Goal: Task Accomplishment & Management: Use online tool/utility

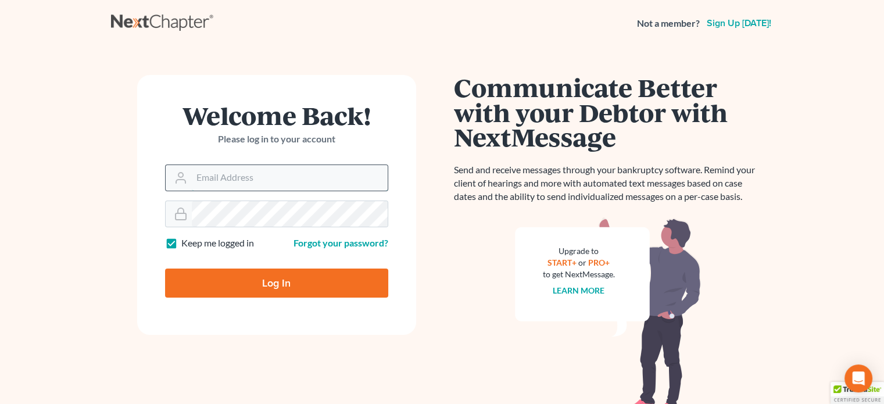
click at [192, 176] on input "Email Address" at bounding box center [290, 178] width 196 height 26
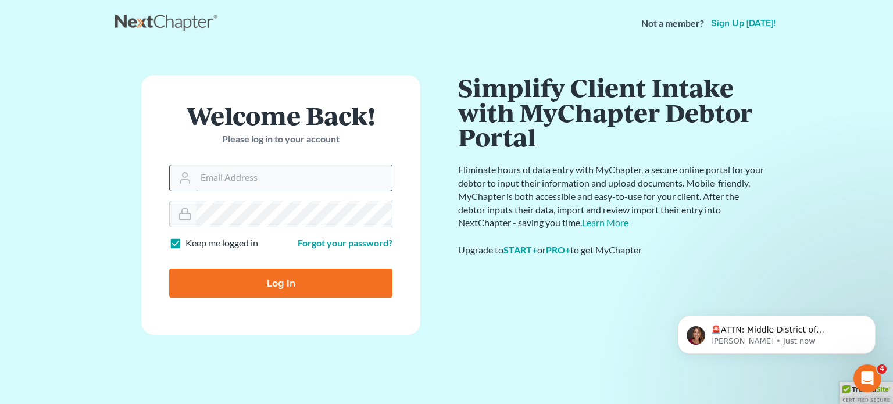
type input "[EMAIL_ADDRESS][DOMAIN_NAME]"
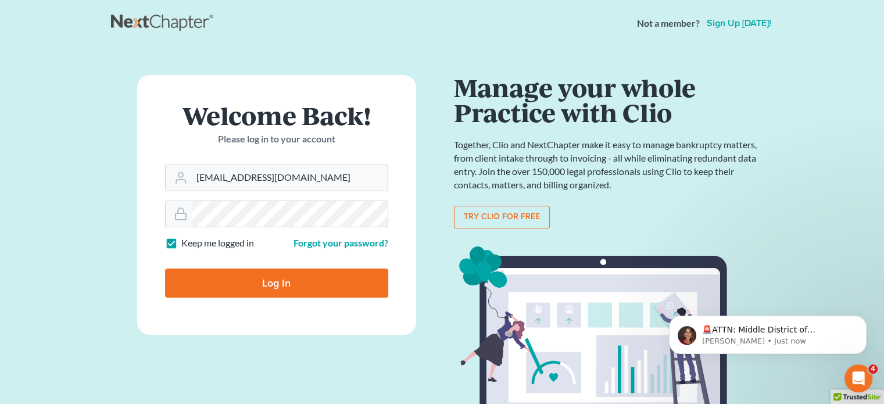
click at [270, 280] on input "Log In" at bounding box center [276, 283] width 223 height 29
type input "Thinking..."
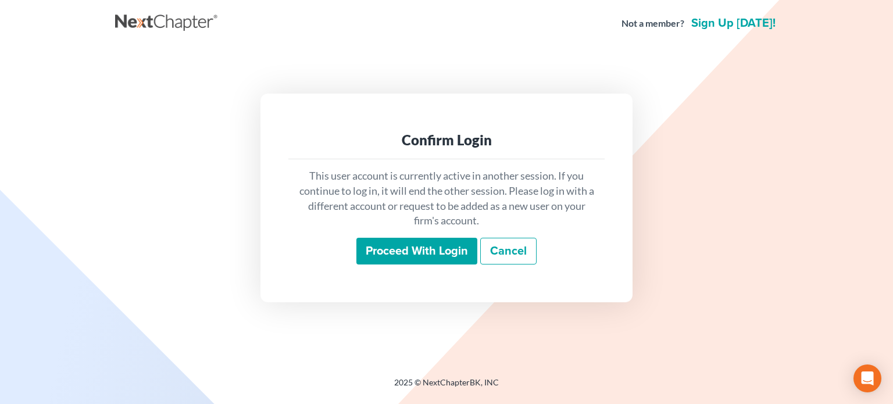
click at [405, 251] on input "Proceed with login" at bounding box center [416, 251] width 121 height 27
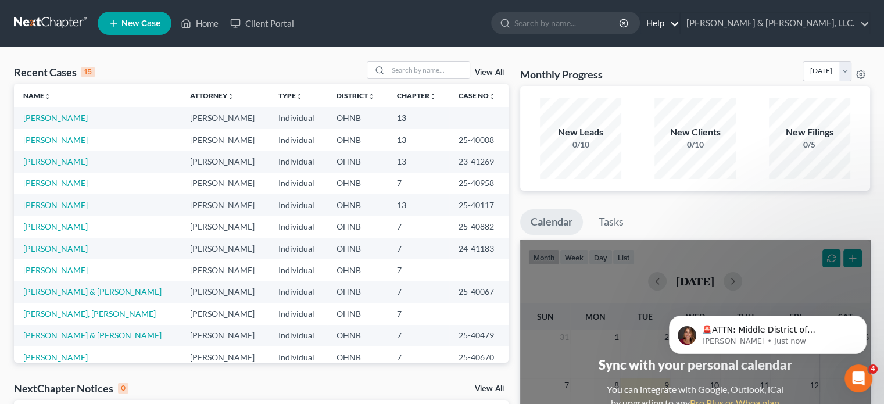
click at [679, 20] on link "Help" at bounding box center [660, 23] width 39 height 21
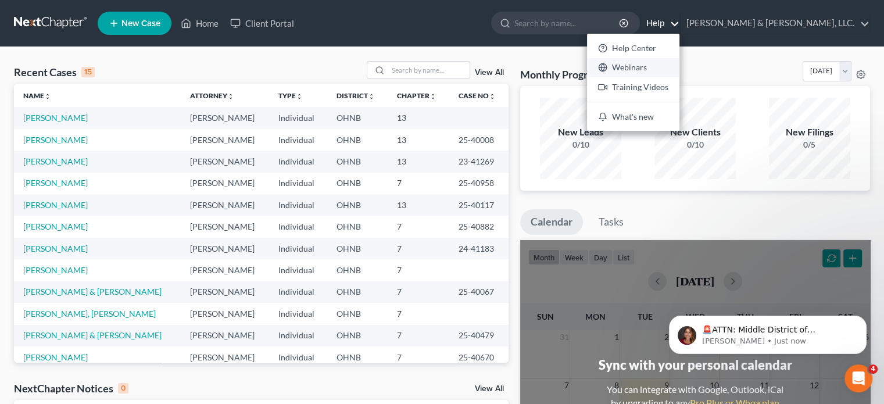
click at [679, 67] on link "Webinars" at bounding box center [633, 68] width 92 height 20
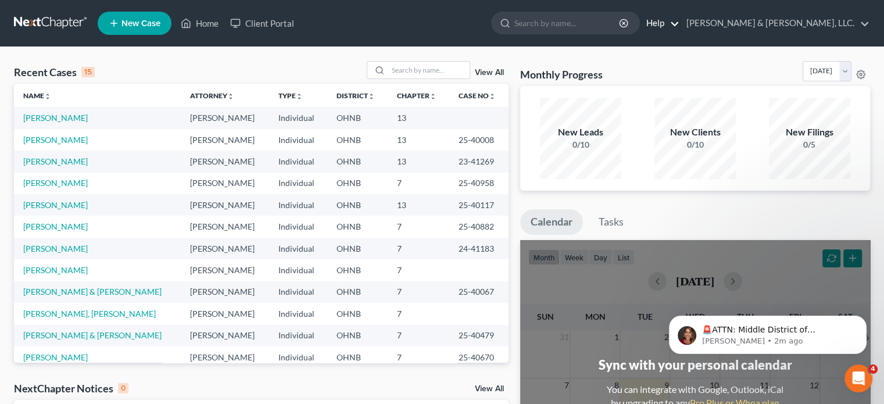
click at [679, 26] on link "Help" at bounding box center [660, 23] width 39 height 21
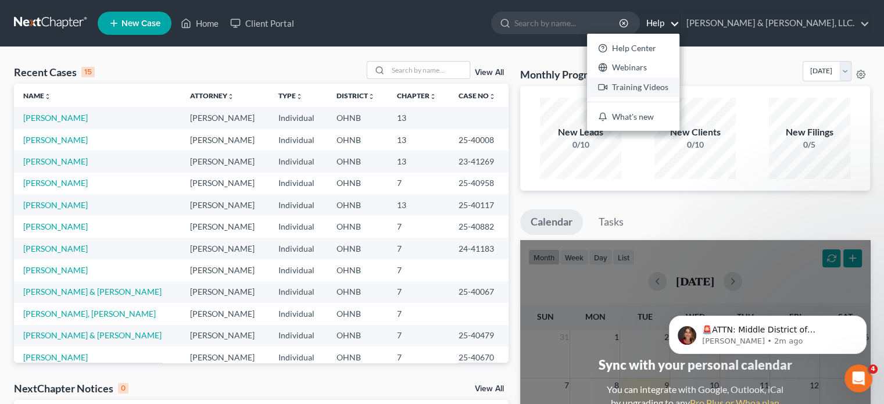
click at [679, 87] on link "Training Videos" at bounding box center [633, 87] width 92 height 20
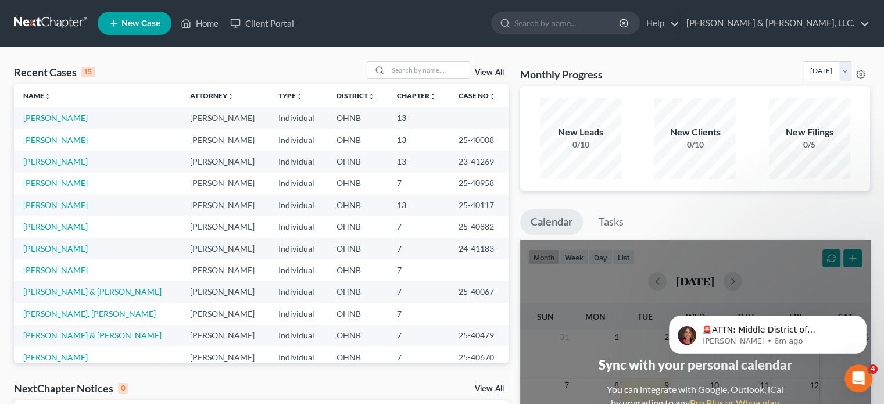
click at [80, 116] on td "[PERSON_NAME]" at bounding box center [97, 118] width 167 height 22
click at [75, 116] on td "[PERSON_NAME]" at bounding box center [97, 118] width 167 height 22
click at [63, 118] on link "[PERSON_NAME]" at bounding box center [55, 118] width 65 height 10
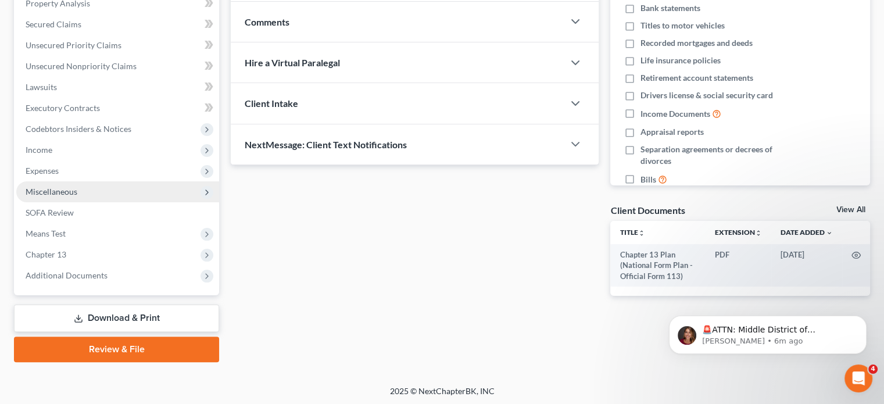
scroll to position [234, 0]
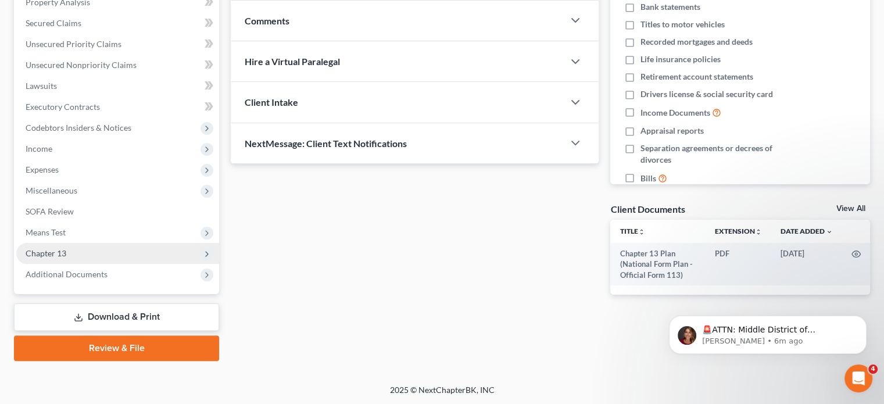
click at [58, 251] on span "Chapter 13" at bounding box center [46, 253] width 41 height 10
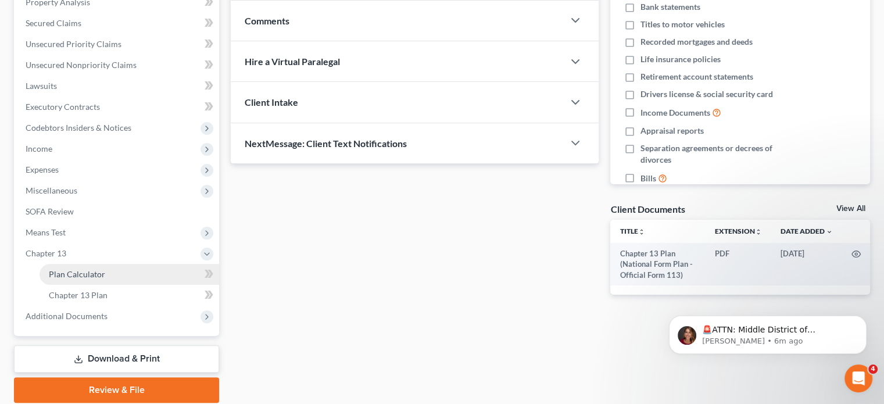
click at [82, 271] on span "Plan Calculator" at bounding box center [77, 274] width 56 height 10
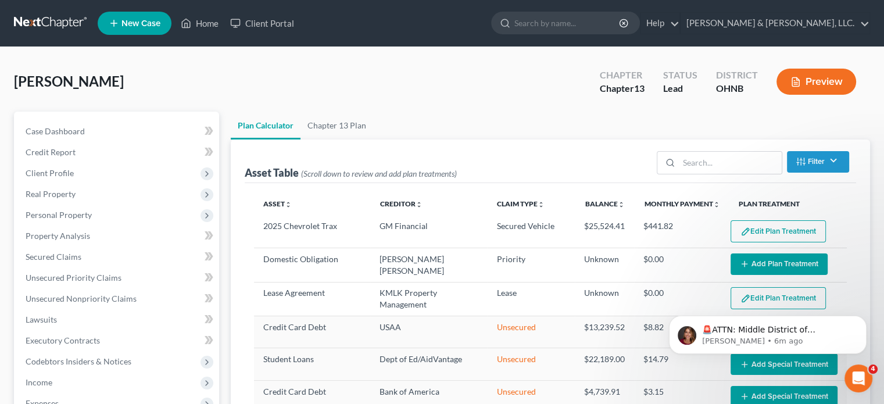
select select "59"
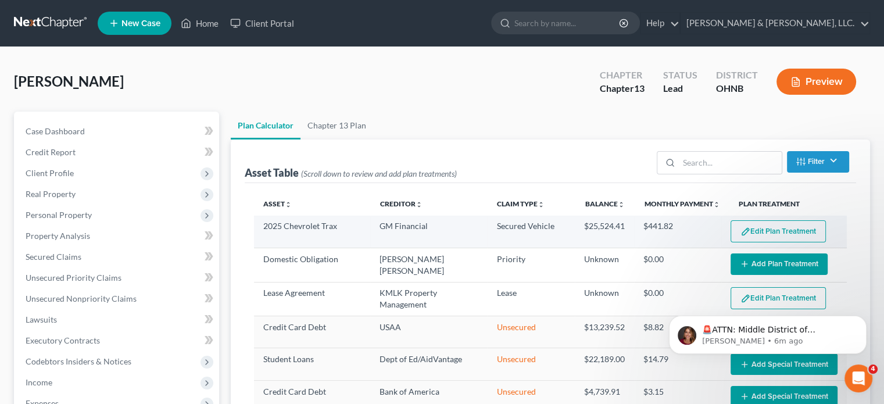
click at [767, 227] on button "Edit Plan Treatment" at bounding box center [778, 231] width 95 height 22
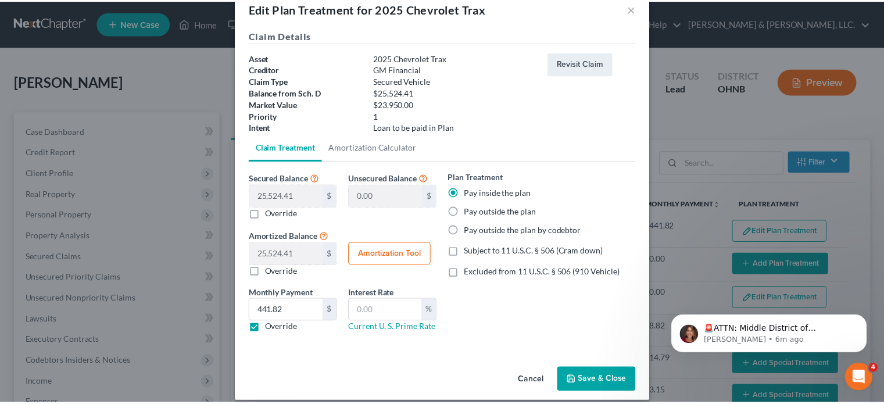
scroll to position [37, 0]
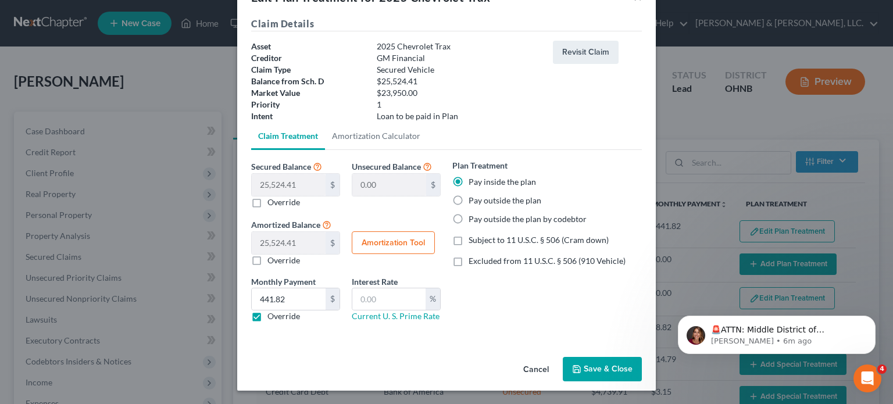
click at [598, 366] on button "Save & Close" at bounding box center [602, 369] width 79 height 24
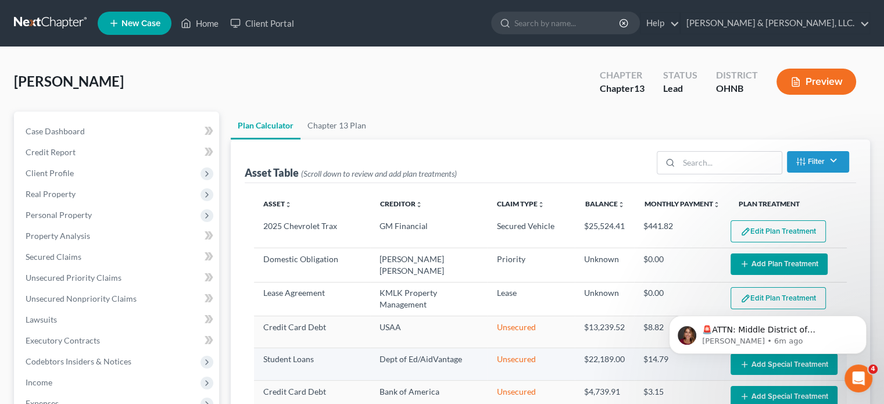
select select "59"
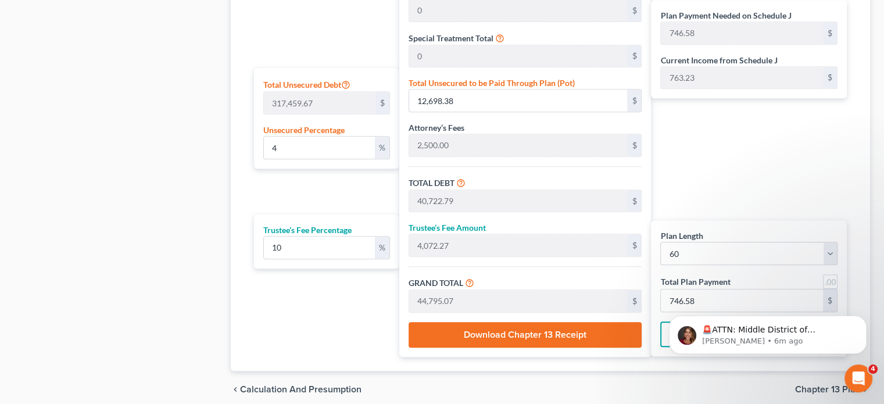
scroll to position [698, 0]
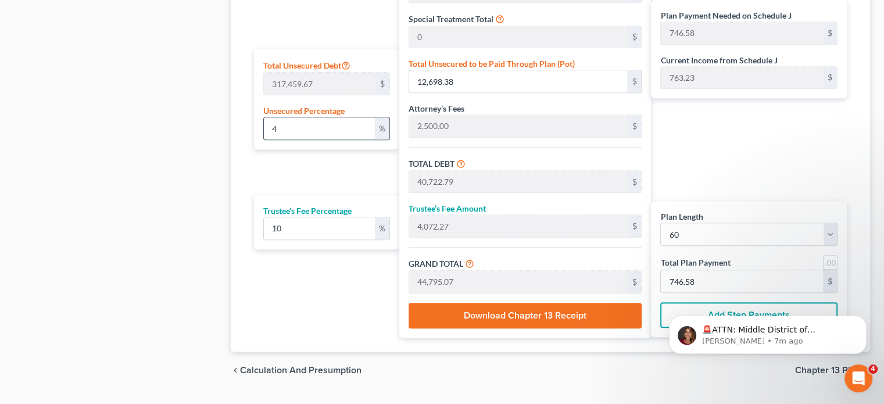
click at [277, 126] on input "4" at bounding box center [319, 128] width 111 height 22
type input "28,024.41"
type input "2,802.44"
type input "30,826.85"
type input "513.78"
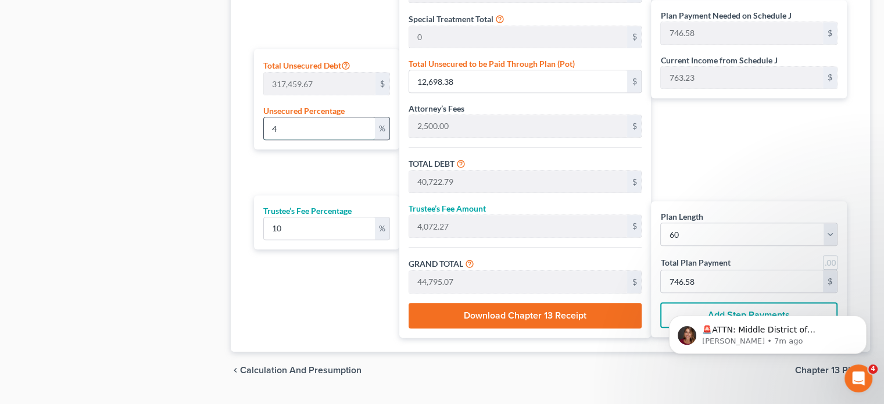
type input "513.78"
type input "5"
type input "15,872.98"
type input "43,897.39"
type input "4,389.73"
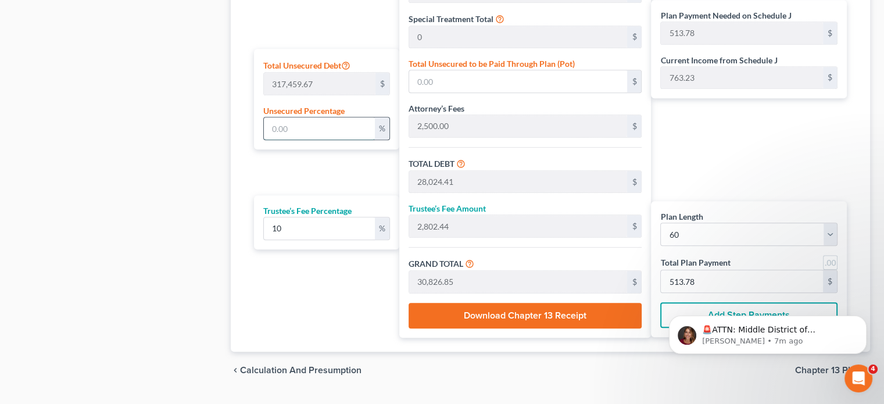
type input "48,287.13"
type input "804.78"
drag, startPoint x: 281, startPoint y: 126, endPoint x: 270, endPoint y: 127, distance: 11.1
click at [270, 127] on input "5" at bounding box center [319, 128] width 111 height 22
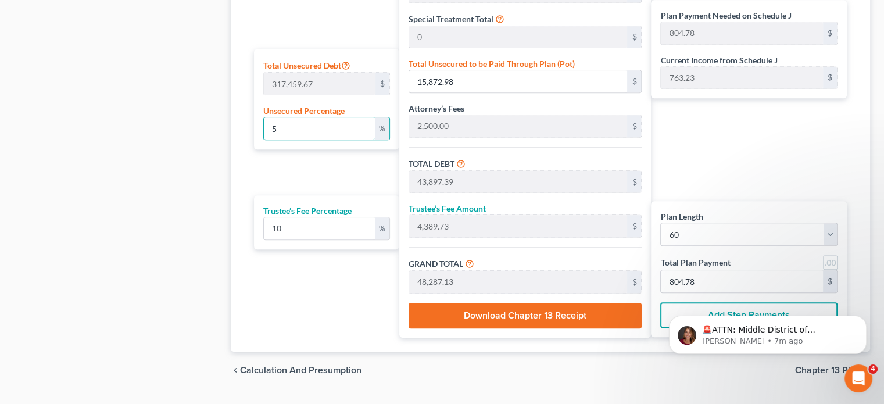
type input "4"
type input "12,698.38"
type input "40,722.79"
type input "4,072.27"
type input "44,795.07"
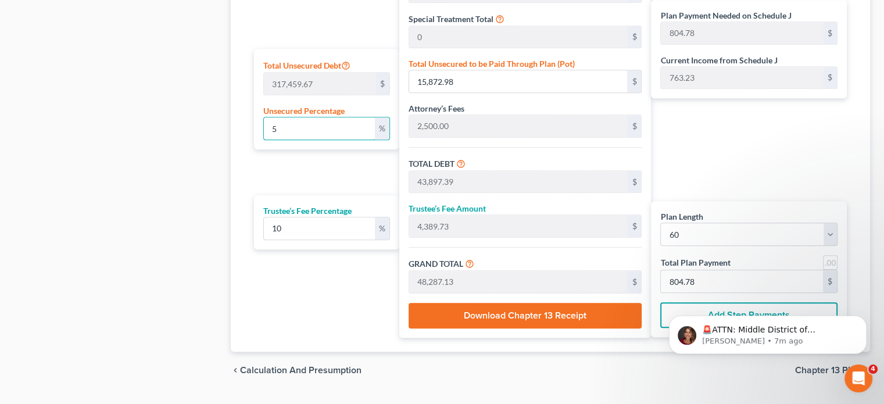
type input "746.58"
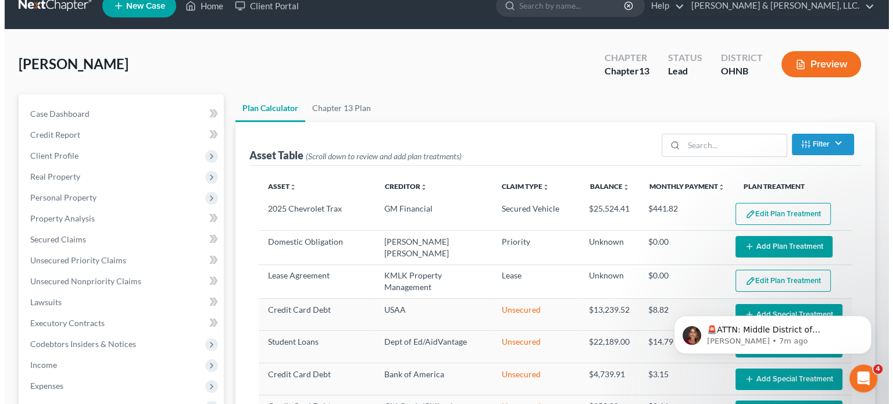
scroll to position [0, 0]
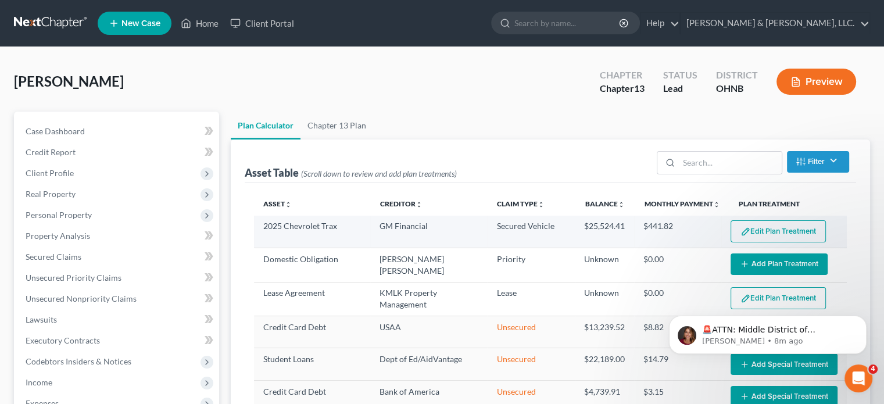
click at [753, 230] on button "Edit Plan Treatment" at bounding box center [778, 231] width 95 height 22
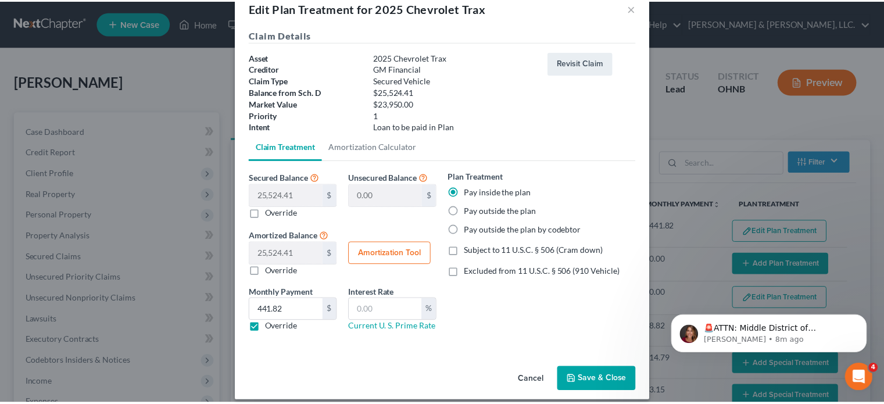
scroll to position [37, 0]
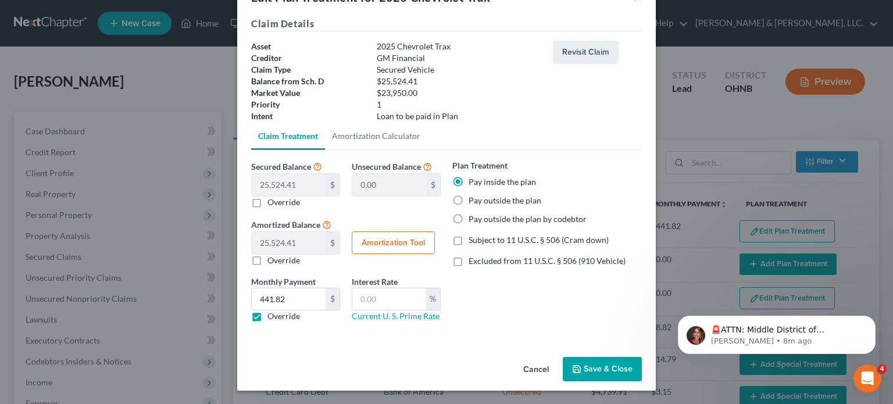
click at [610, 365] on button "Save & Close" at bounding box center [602, 369] width 79 height 24
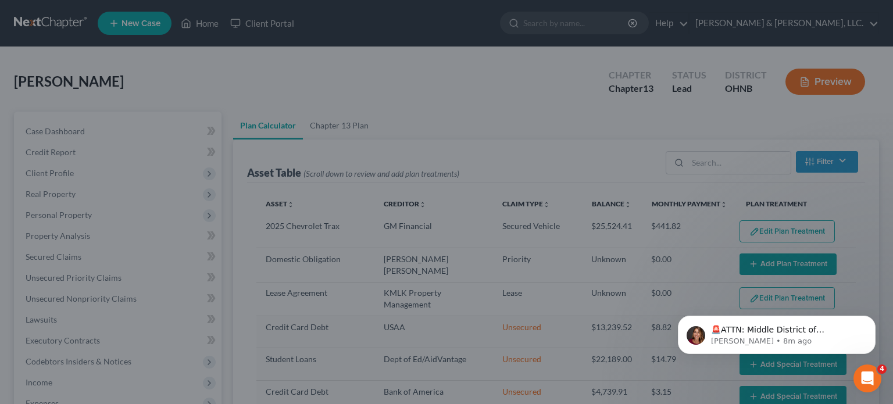
select select "59"
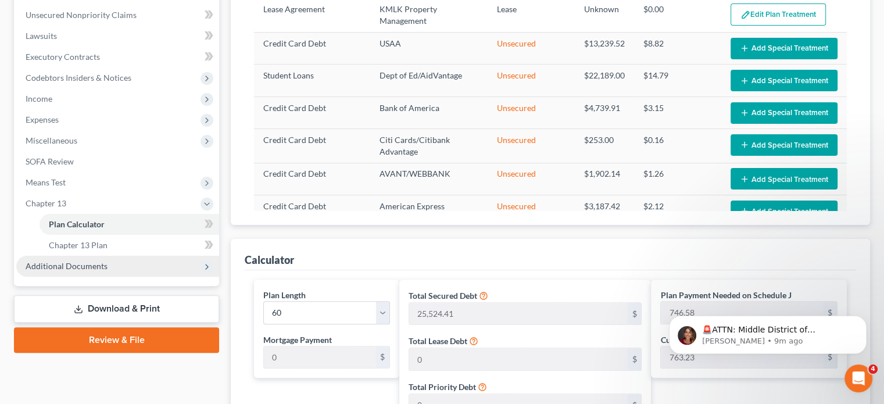
scroll to position [291, 0]
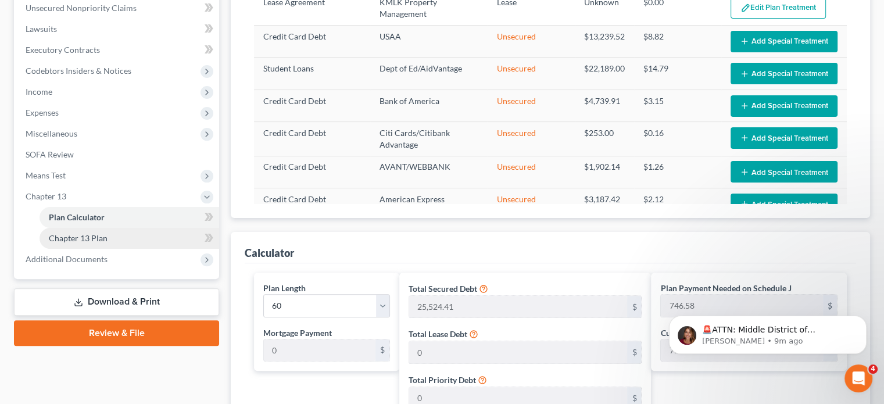
drag, startPoint x: 98, startPoint y: 239, endPoint x: 105, endPoint y: 248, distance: 12.0
click at [99, 239] on span "Chapter 13 Plan" at bounding box center [78, 238] width 59 height 10
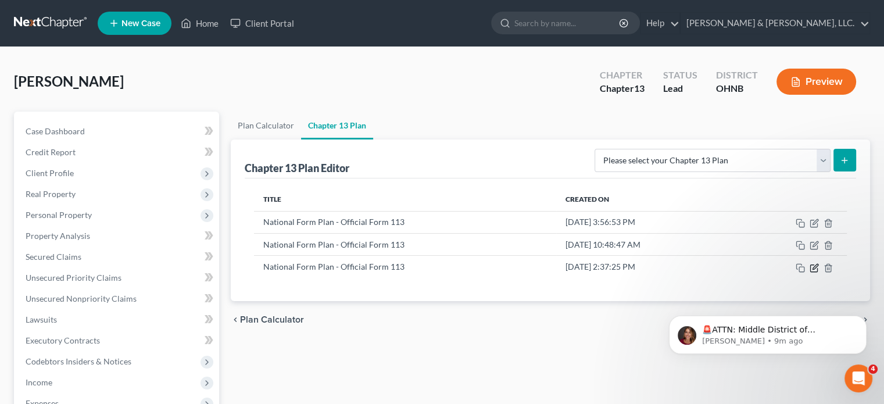
click at [813, 264] on icon "button" at bounding box center [813, 267] width 7 height 7
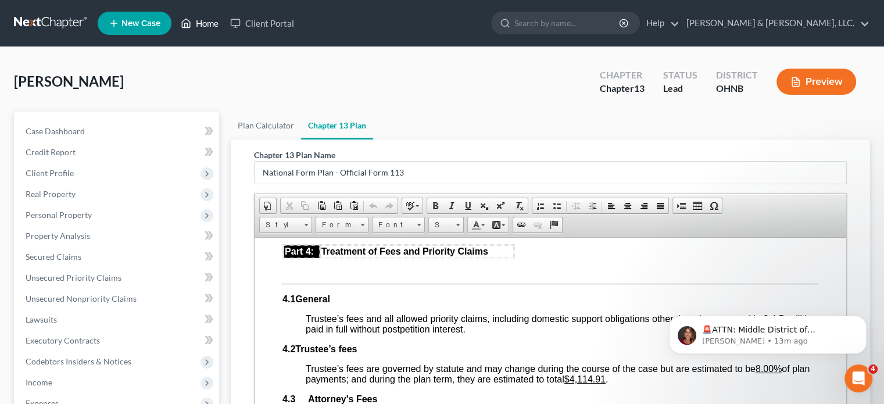
click at [203, 24] on link "Home" at bounding box center [199, 23] width 49 height 21
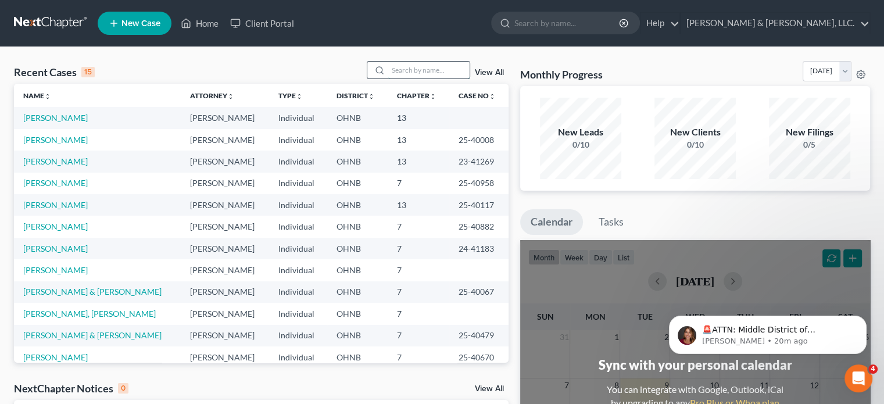
click at [443, 69] on input "search" at bounding box center [428, 70] width 81 height 17
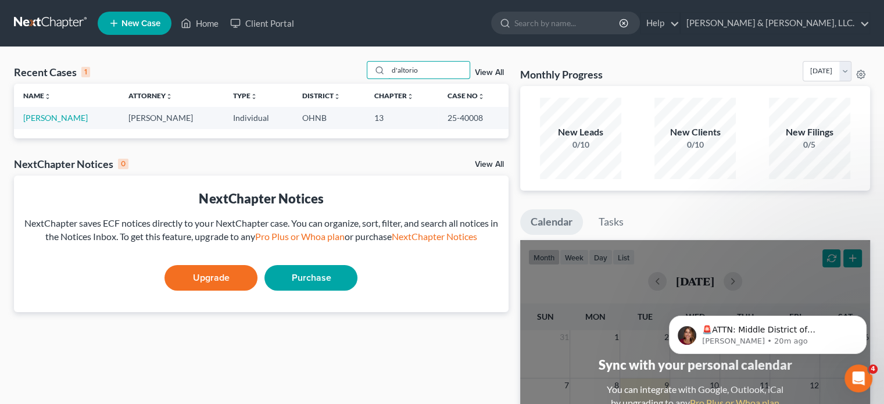
type input "d'altorio"
click at [192, 116] on td "[PERSON_NAME]" at bounding box center [171, 118] width 105 height 22
click at [81, 116] on link "[PERSON_NAME]" at bounding box center [55, 118] width 65 height 10
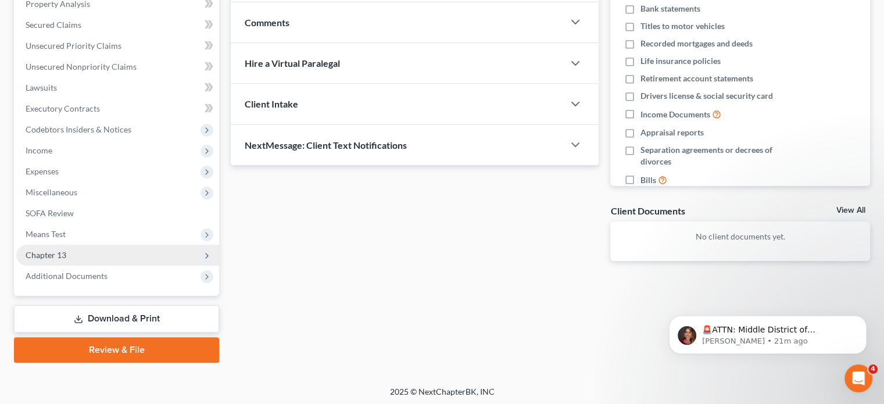
scroll to position [234, 0]
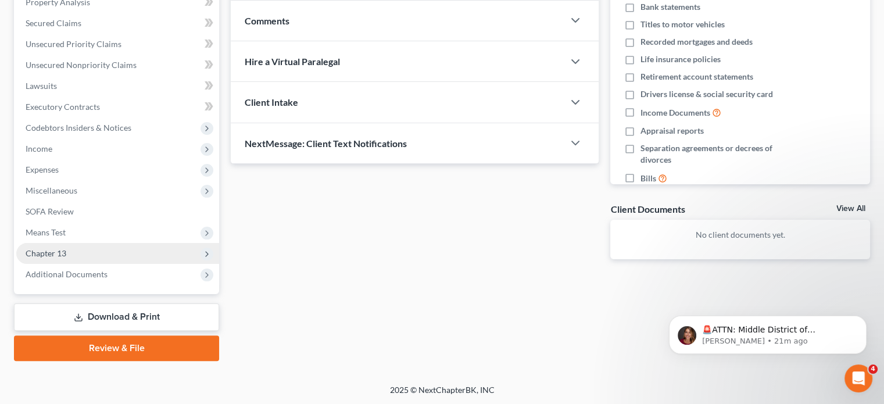
click at [63, 251] on span "Chapter 13" at bounding box center [46, 253] width 41 height 10
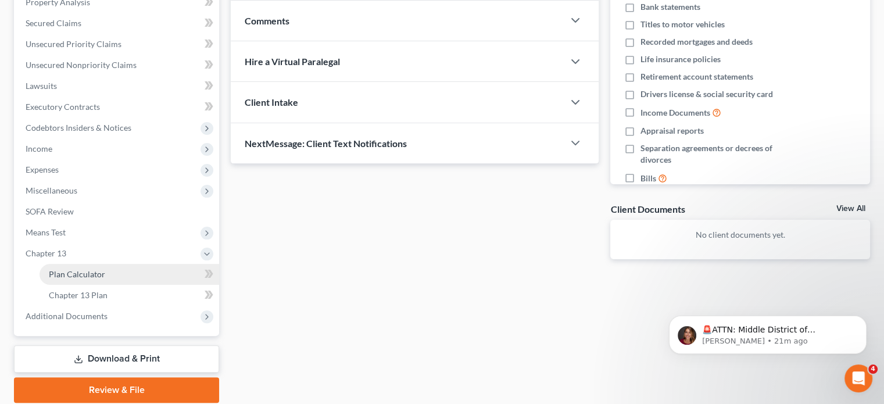
click at [95, 271] on span "Plan Calculator" at bounding box center [77, 274] width 56 height 10
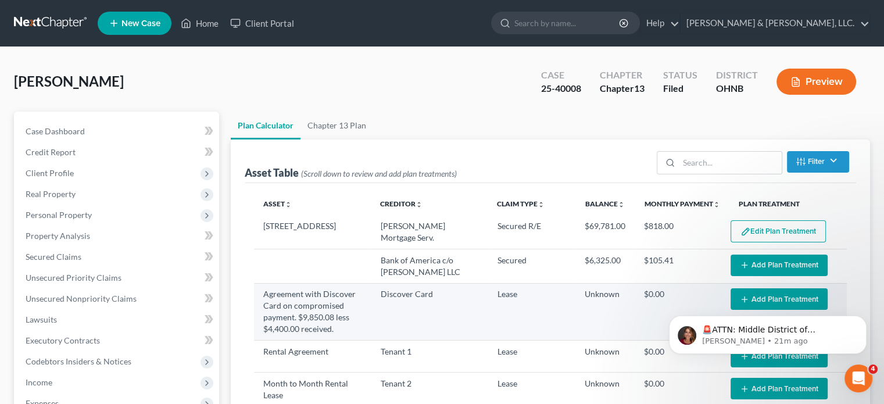
select select "59"
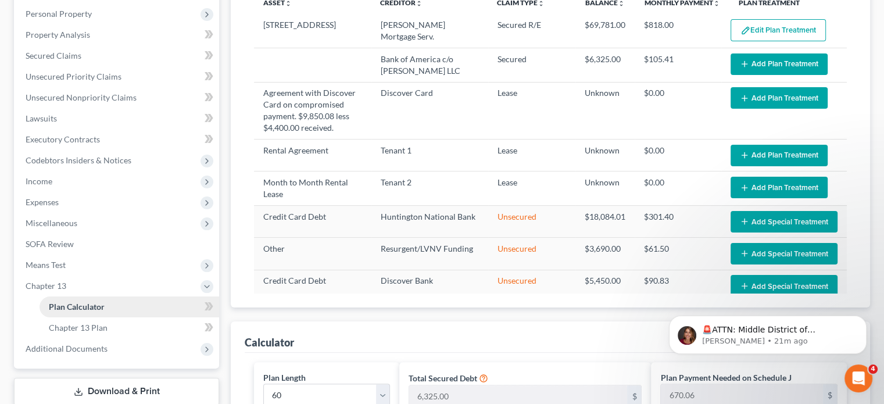
scroll to position [202, 0]
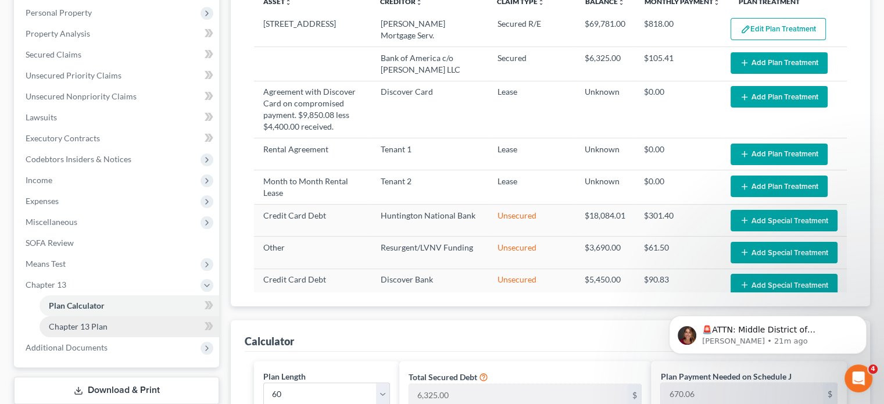
click at [87, 324] on span "Chapter 13 Plan" at bounding box center [78, 326] width 59 height 10
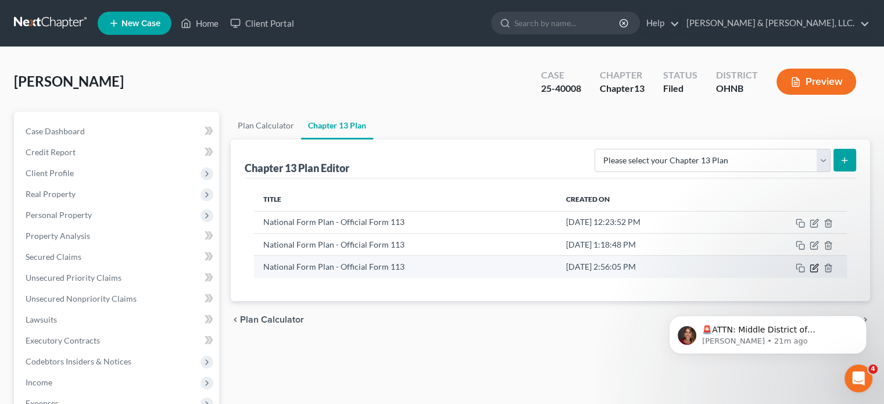
click at [812, 266] on icon "button" at bounding box center [814, 267] width 9 height 9
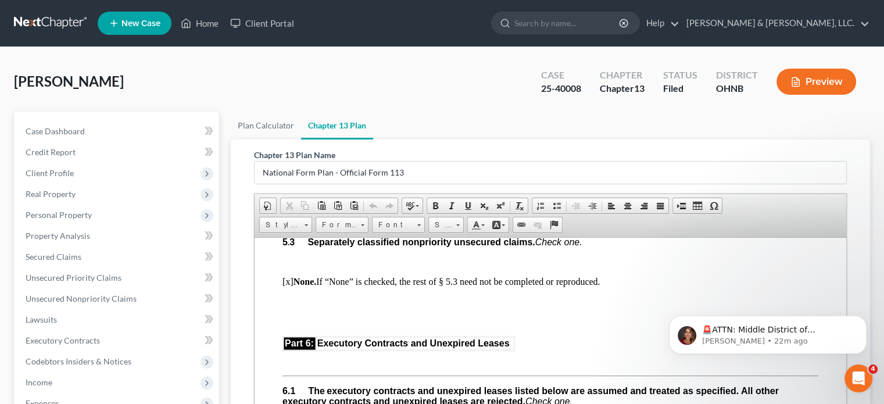
scroll to position [2674, 0]
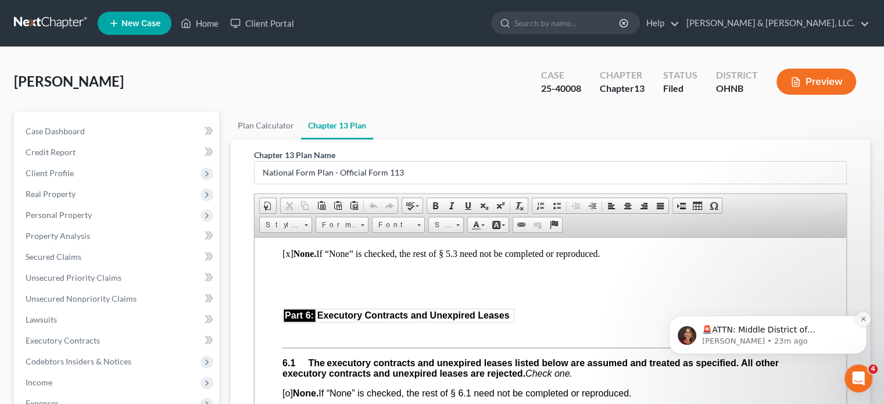
click at [861, 314] on button "Dismiss notification" at bounding box center [863, 319] width 15 height 15
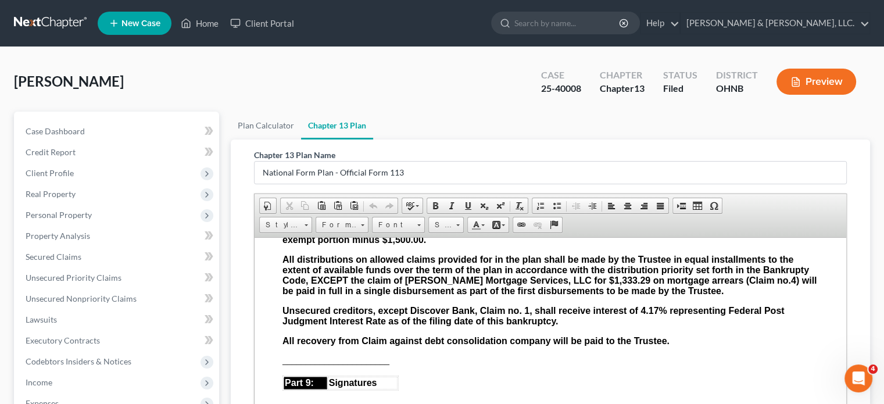
scroll to position [3313, 0]
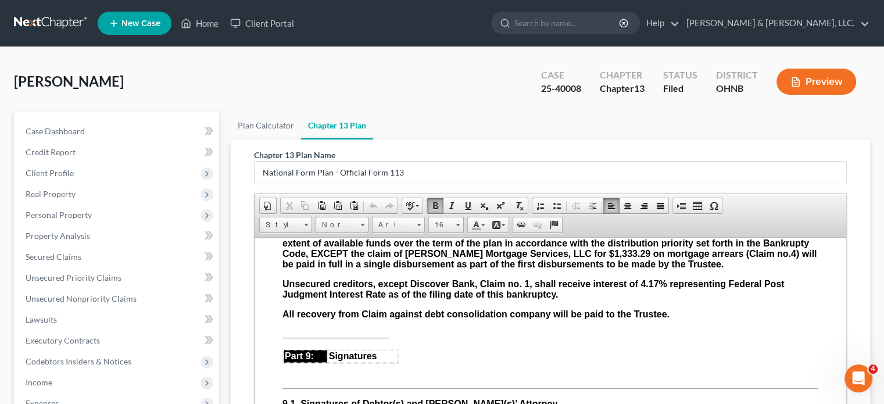
drag, startPoint x: 281, startPoint y: 298, endPoint x: 792, endPoint y: 305, distance: 511.0
click at [472, 319] on span "Copy" at bounding box center [490, 317] width 62 height 15
copy strong "Unsecured creditors, except Discover Bank, Claim no. 1, shall receive interest …"
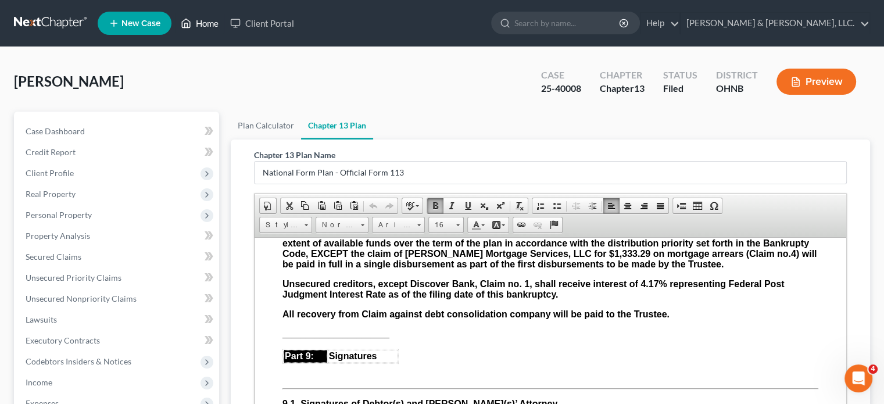
click at [209, 23] on link "Home" at bounding box center [199, 23] width 49 height 21
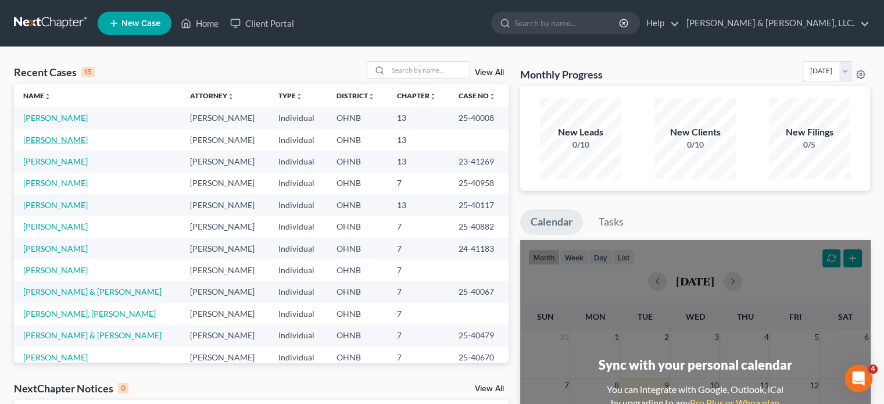
click at [74, 134] on td "[PERSON_NAME]" at bounding box center [97, 140] width 167 height 22
click at [59, 138] on link "[PERSON_NAME]" at bounding box center [55, 140] width 65 height 10
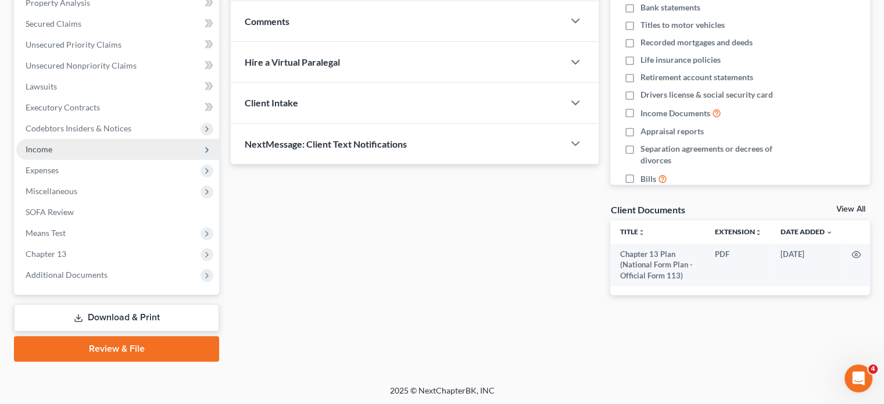
scroll to position [234, 0]
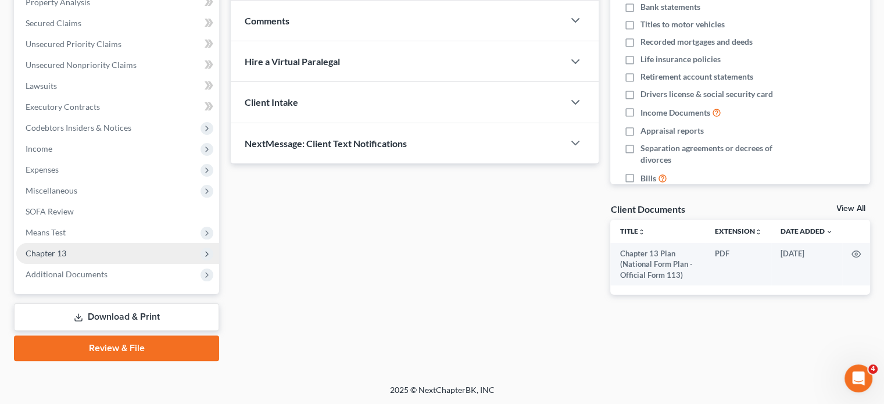
click at [58, 253] on span "Chapter 13" at bounding box center [46, 253] width 41 height 10
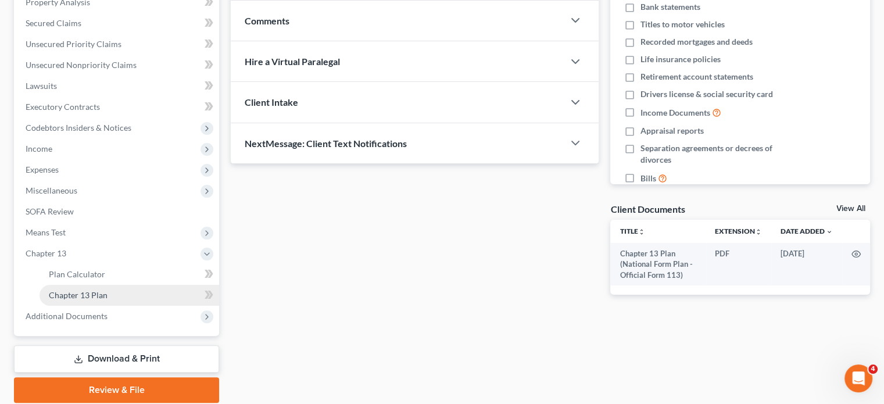
click at [74, 296] on span "Chapter 13 Plan" at bounding box center [78, 295] width 59 height 10
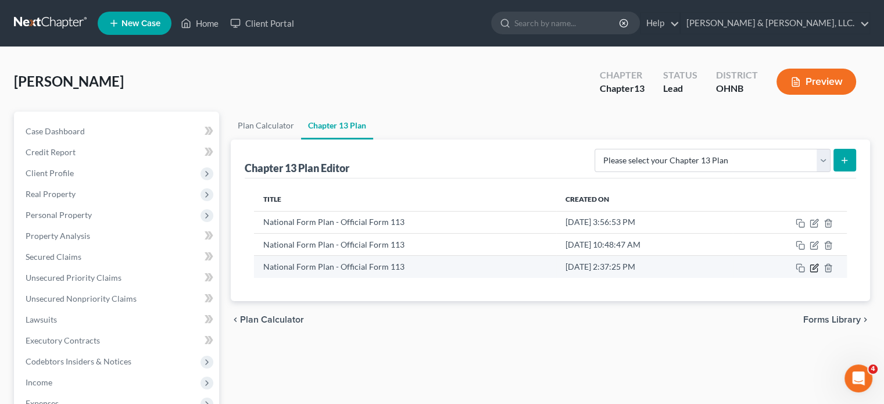
click at [813, 266] on icon "button" at bounding box center [814, 267] width 9 height 9
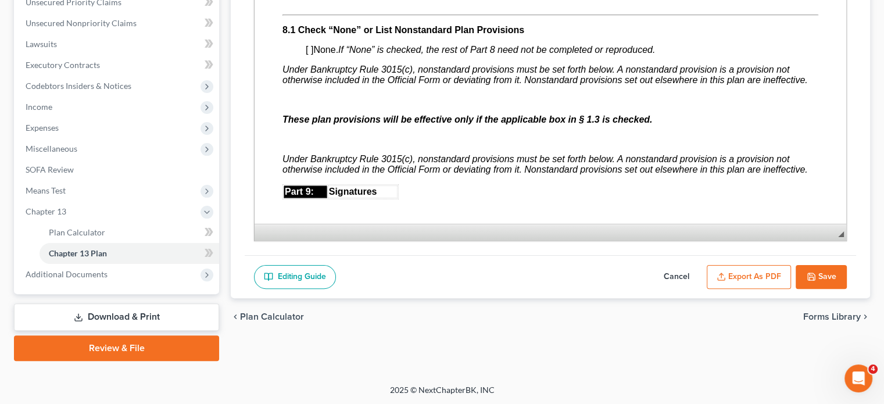
scroll to position [3081, 0]
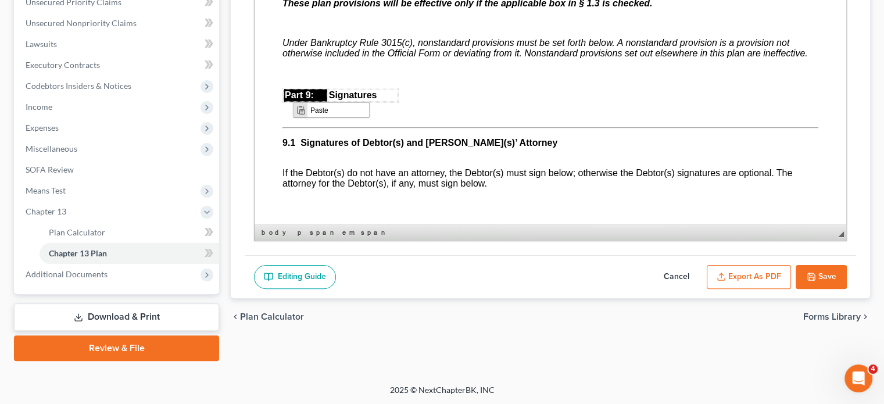
scroll to position [0, 0]
click at [300, 110] on span "Context Menu Options" at bounding box center [300, 110] width 9 height 9
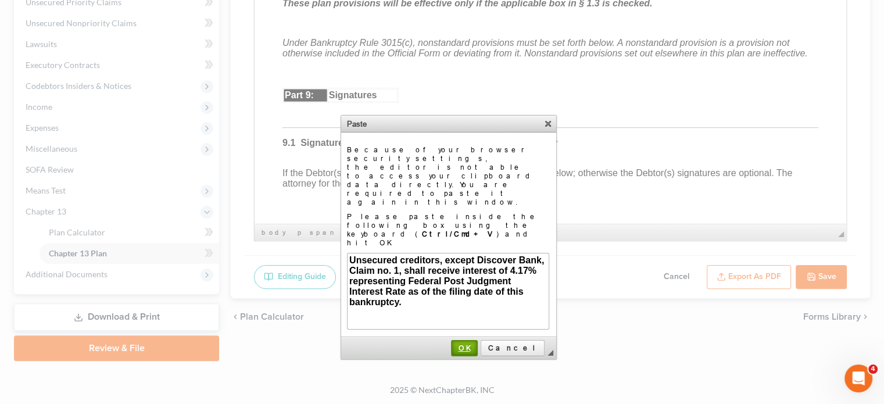
click at [477, 344] on span "OK" at bounding box center [464, 348] width 24 height 9
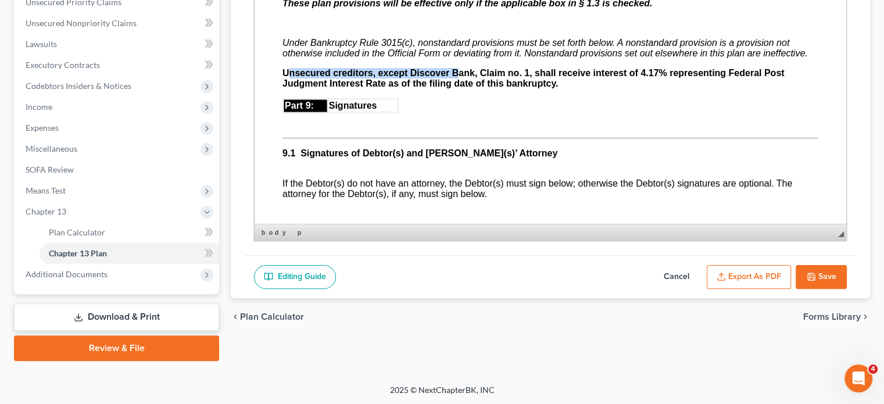
drag, startPoint x: 288, startPoint y: 103, endPoint x: 456, endPoint y: 109, distance: 167.5
click at [460, 88] on strong "Unsecured creditors, except Discover Bank, Claim no. 1, shall receive interest …" at bounding box center [533, 78] width 502 height 20
drag, startPoint x: 280, startPoint y: 104, endPoint x: 636, endPoint y: 117, distance: 356.6
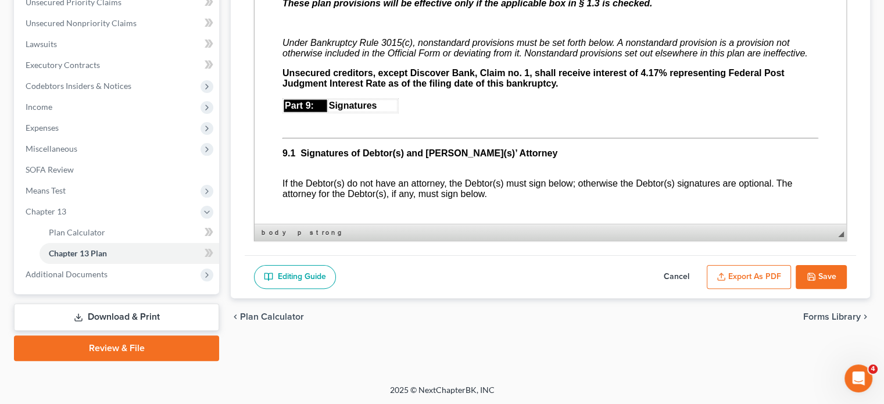
scroll to position [3081, 0]
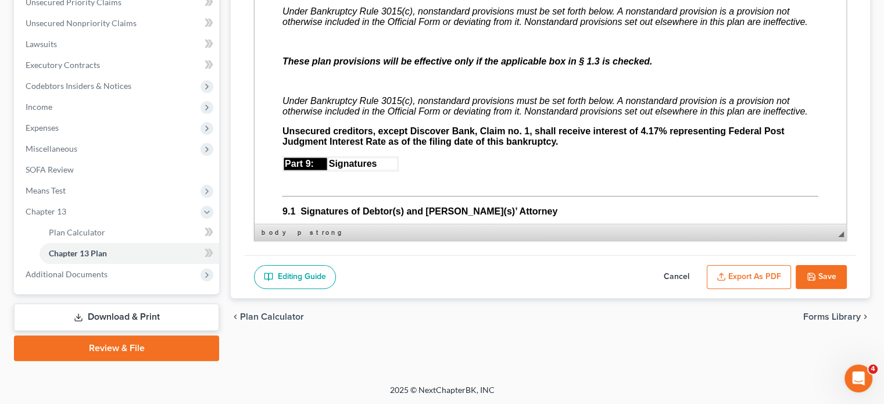
click at [828, 270] on button "Save" at bounding box center [821, 277] width 51 height 24
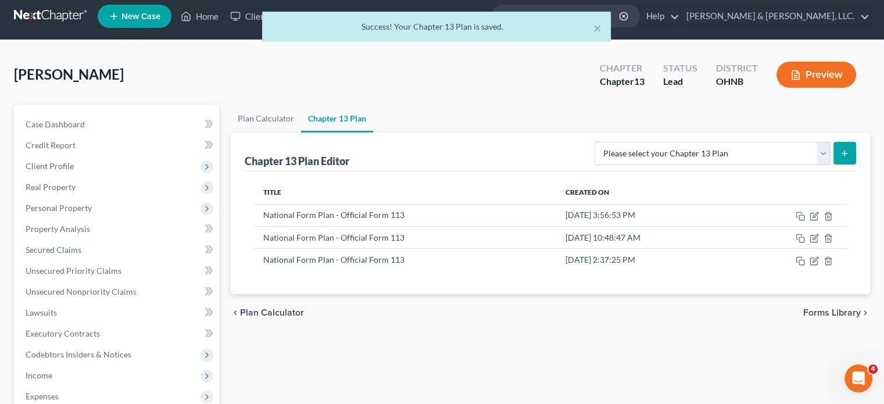
scroll to position [0, 0]
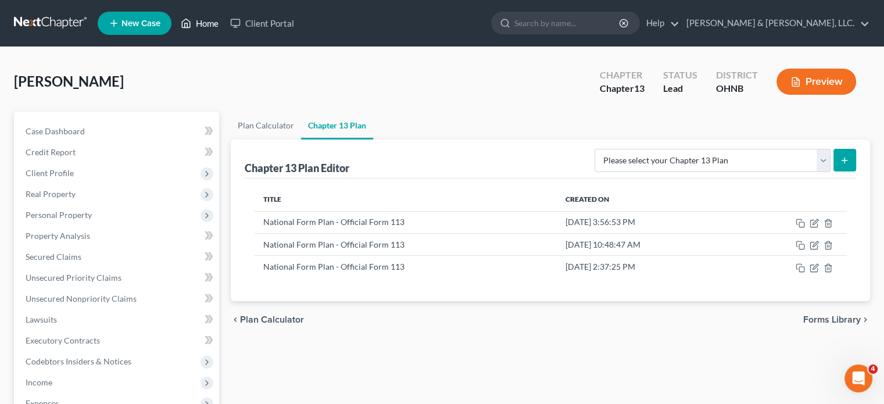
click at [212, 22] on link "Home" at bounding box center [199, 23] width 49 height 21
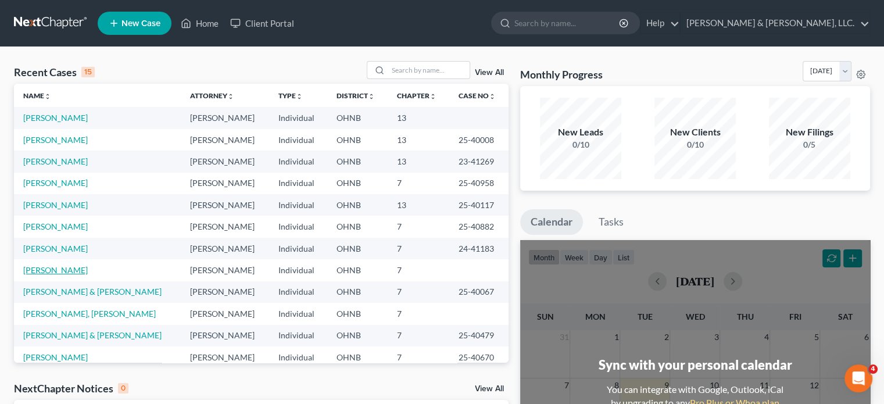
click at [56, 269] on link "[PERSON_NAME]" at bounding box center [55, 270] width 65 height 10
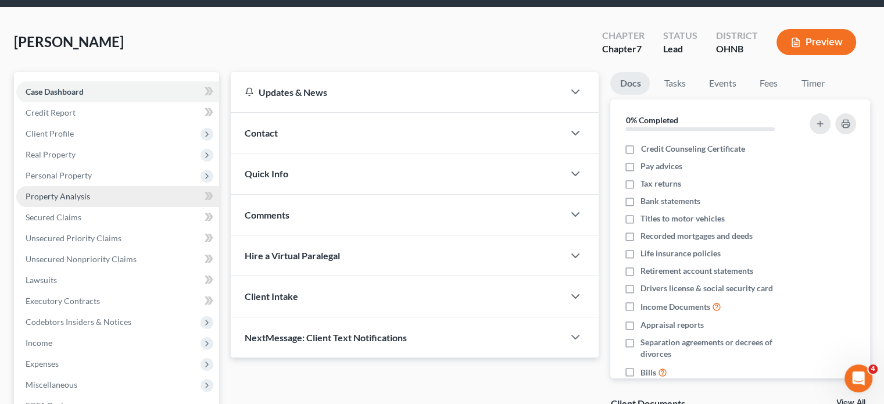
scroll to position [58, 0]
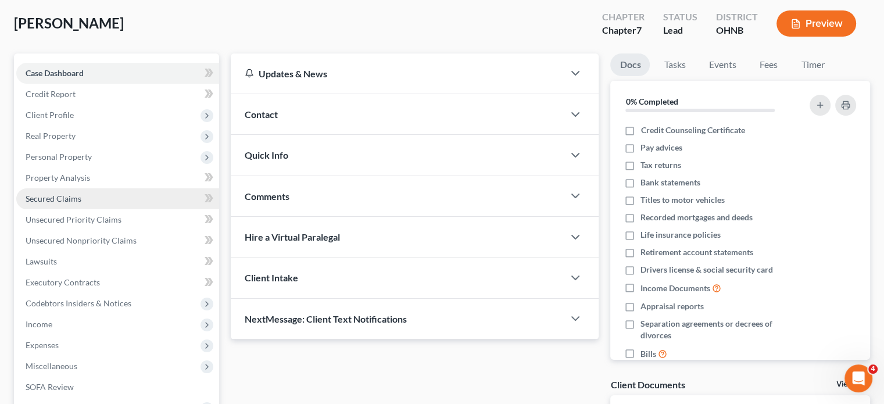
click at [80, 197] on span "Secured Claims" at bounding box center [54, 199] width 56 height 10
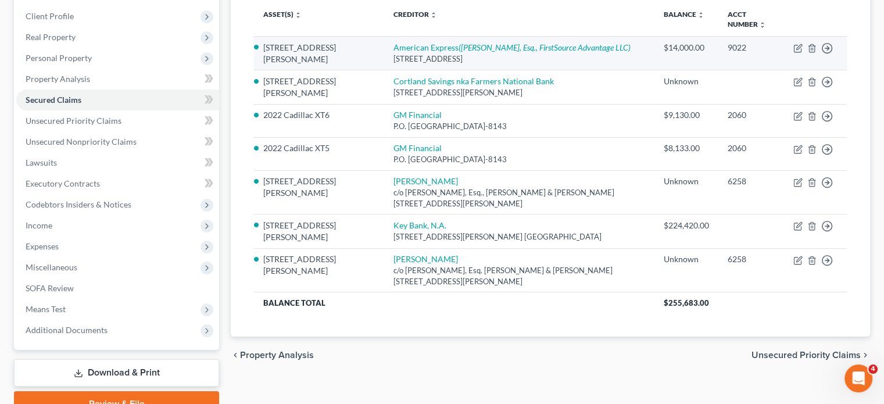
scroll to position [174, 0]
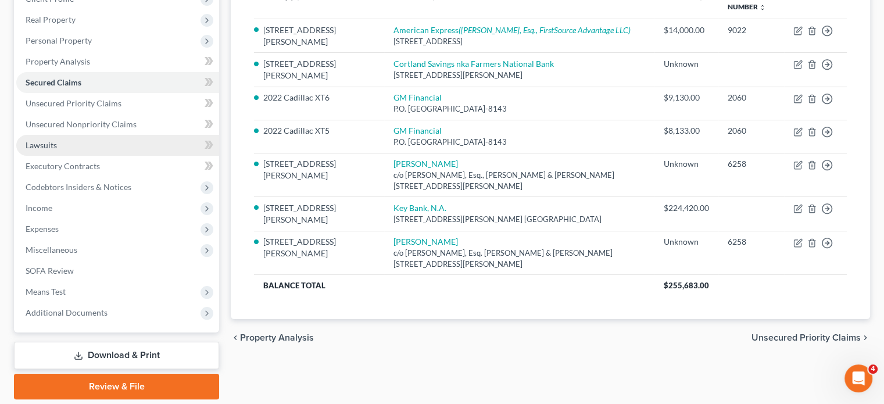
click at [53, 145] on span "Lawsuits" at bounding box center [41, 145] width 31 height 10
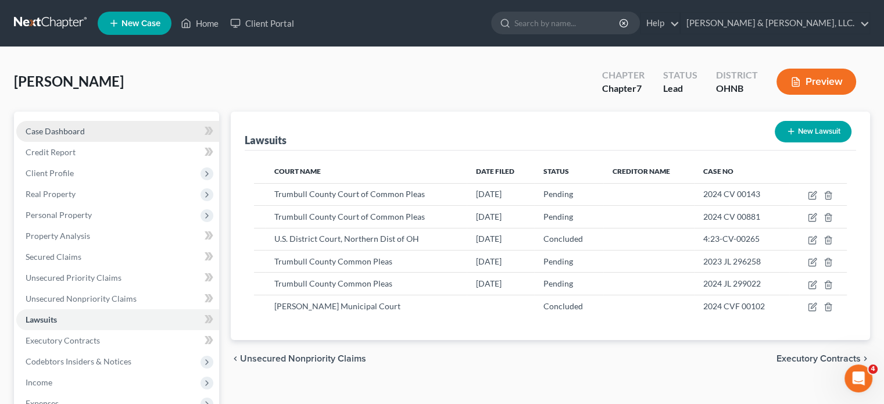
scroll to position [58, 0]
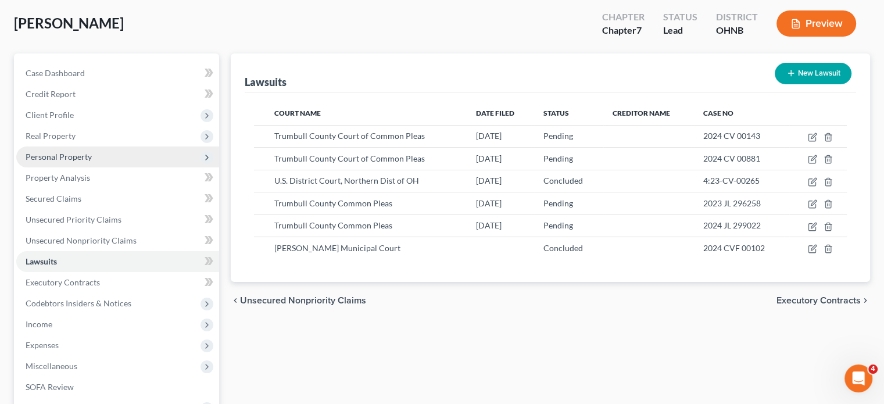
click at [88, 152] on span "Personal Property" at bounding box center [59, 157] width 66 height 10
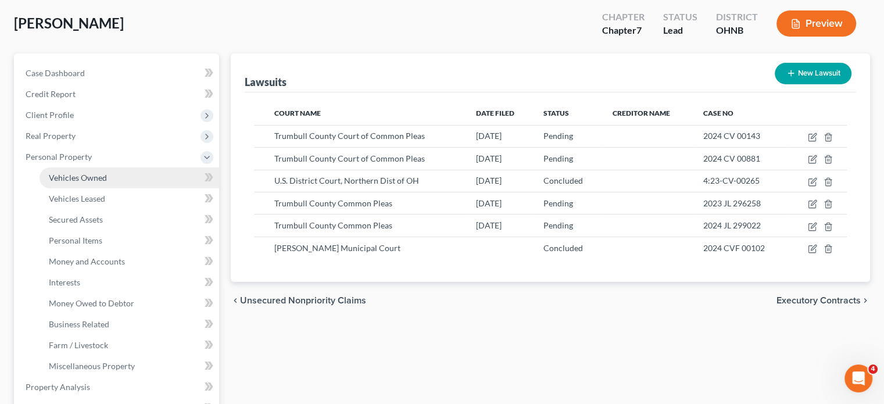
click at [103, 180] on span "Vehicles Owned" at bounding box center [78, 178] width 58 height 10
